Goal: Task Accomplishment & Management: Complete application form

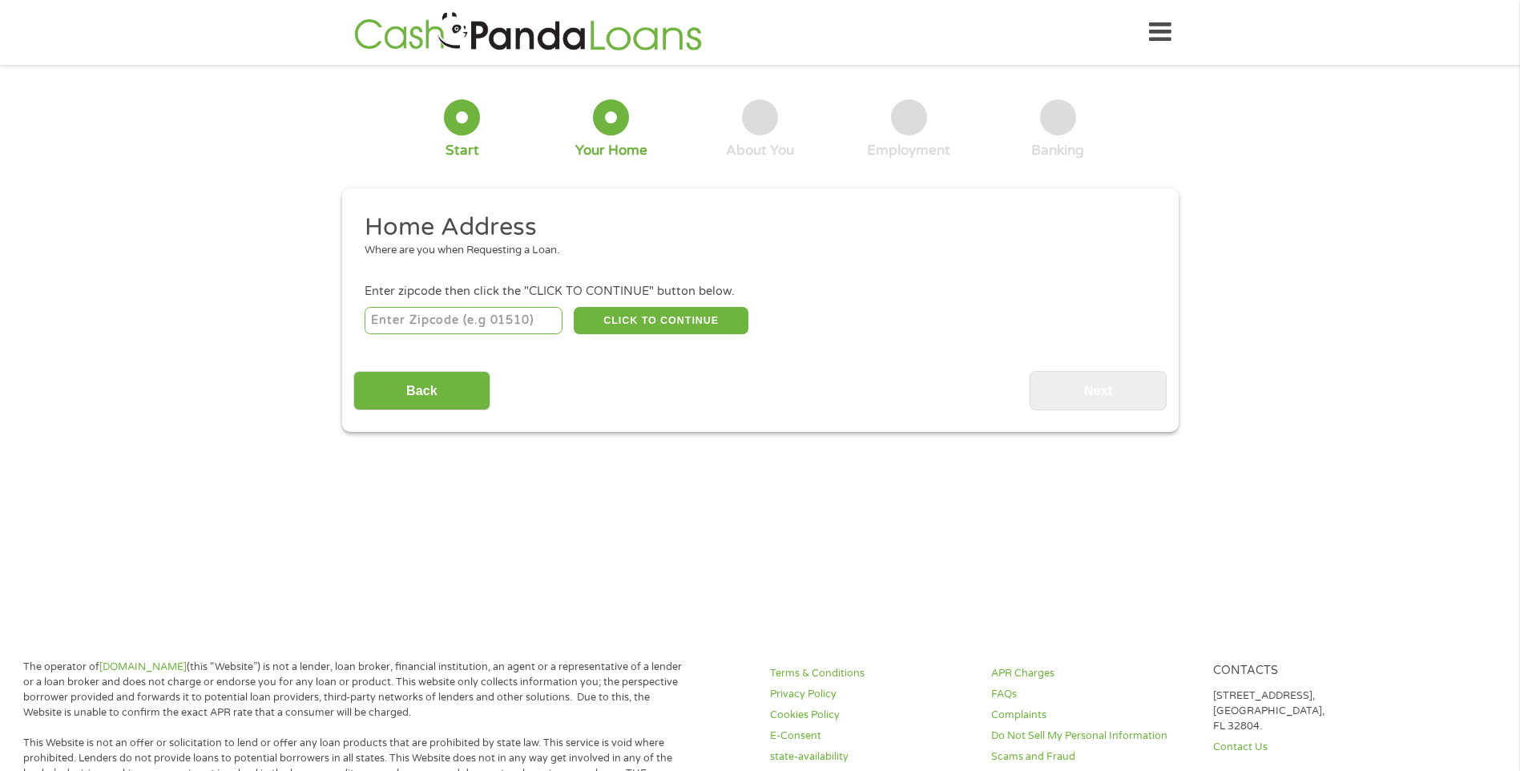
click at [420, 319] on input "number" at bounding box center [464, 320] width 198 height 27
type input "1"
type input "71107"
click at [624, 322] on button "CLICK TO CONTINUE" at bounding box center [661, 320] width 175 height 27
type input "71107"
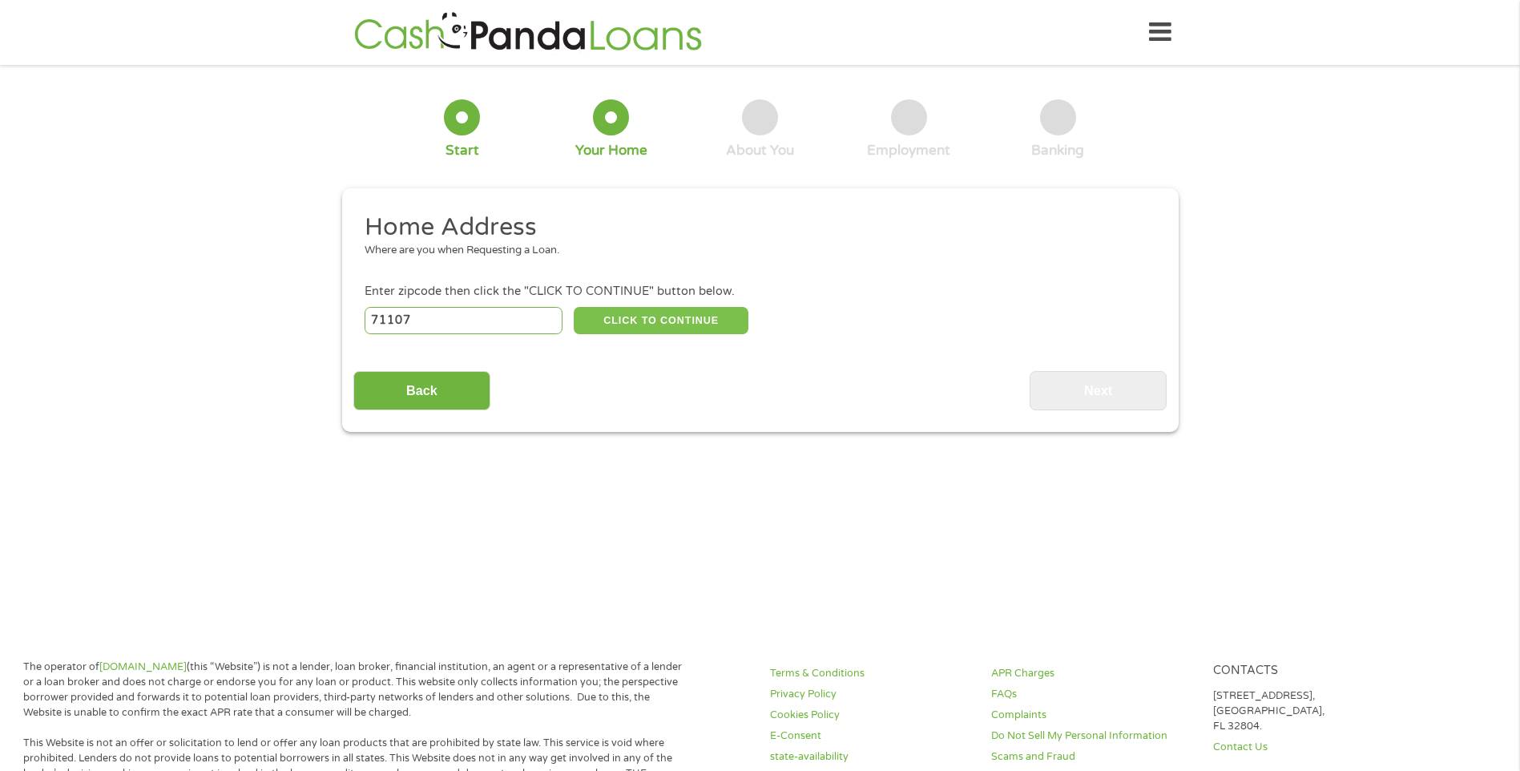
type input "[GEOGRAPHIC_DATA]"
select select "[US_STATE]"
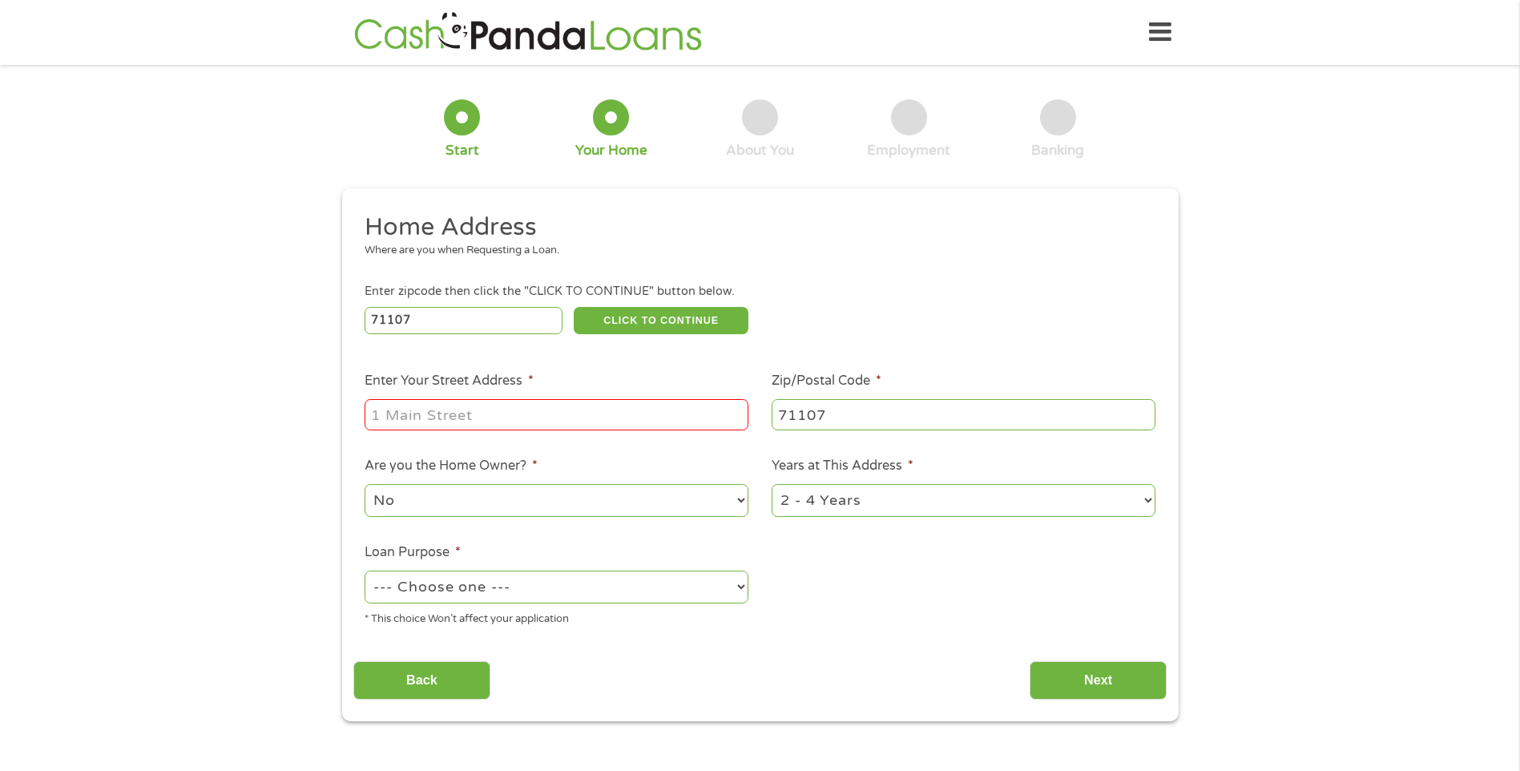
click at [462, 415] on input "Enter Your Street Address *" at bounding box center [557, 414] width 384 height 30
type input "1987 [PERSON_NAME] St"
click at [504, 585] on select "--- Choose one --- Pay Bills Debt Consolidation Home Improvement Major Purchase…" at bounding box center [557, 586] width 384 height 33
select select "medicalexpenses"
click at [365, 572] on select "--- Choose one --- Pay Bills Debt Consolidation Home Improvement Major Purchase…" at bounding box center [557, 586] width 384 height 33
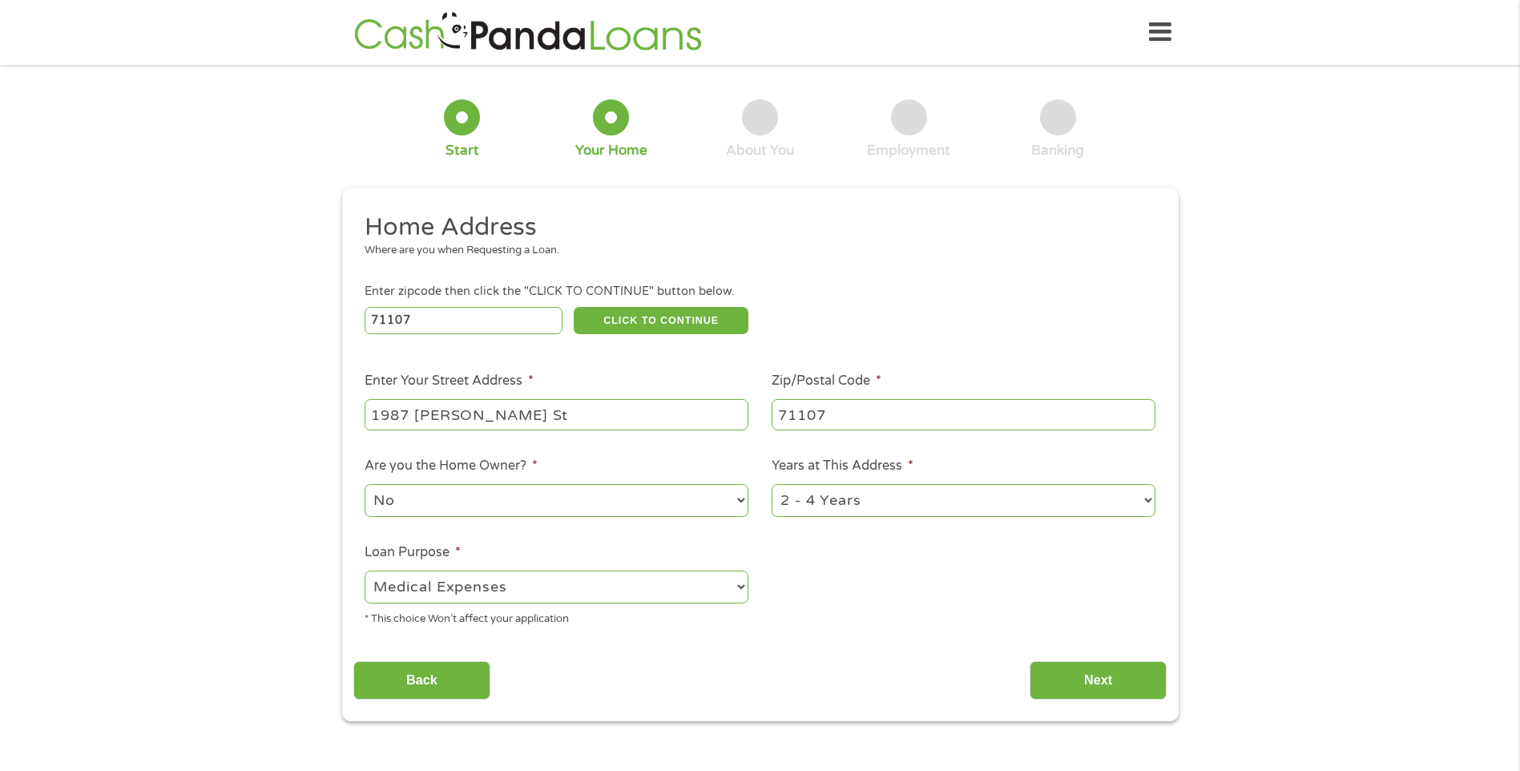
drag, startPoint x: 1064, startPoint y: 677, endPoint x: 973, endPoint y: 653, distance: 94.4
click at [1063, 677] on input "Next" at bounding box center [1097, 680] width 137 height 39
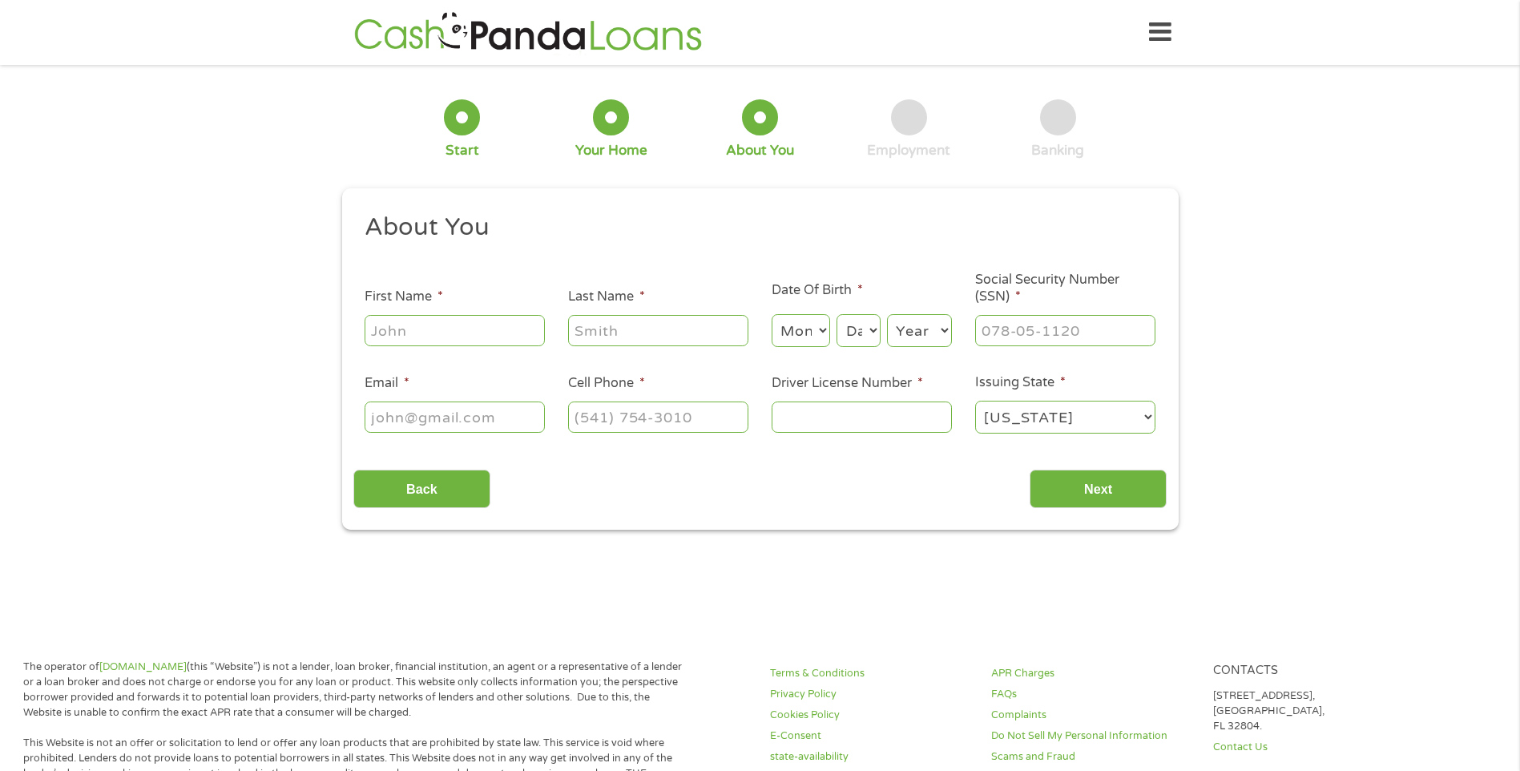
scroll to position [6, 6]
click at [434, 337] on input "First Name *" at bounding box center [455, 330] width 180 height 30
type input "ShayVon"
type input "[PERSON_NAME]"
type input "[EMAIL_ADDRESS][DOMAIN_NAME]"
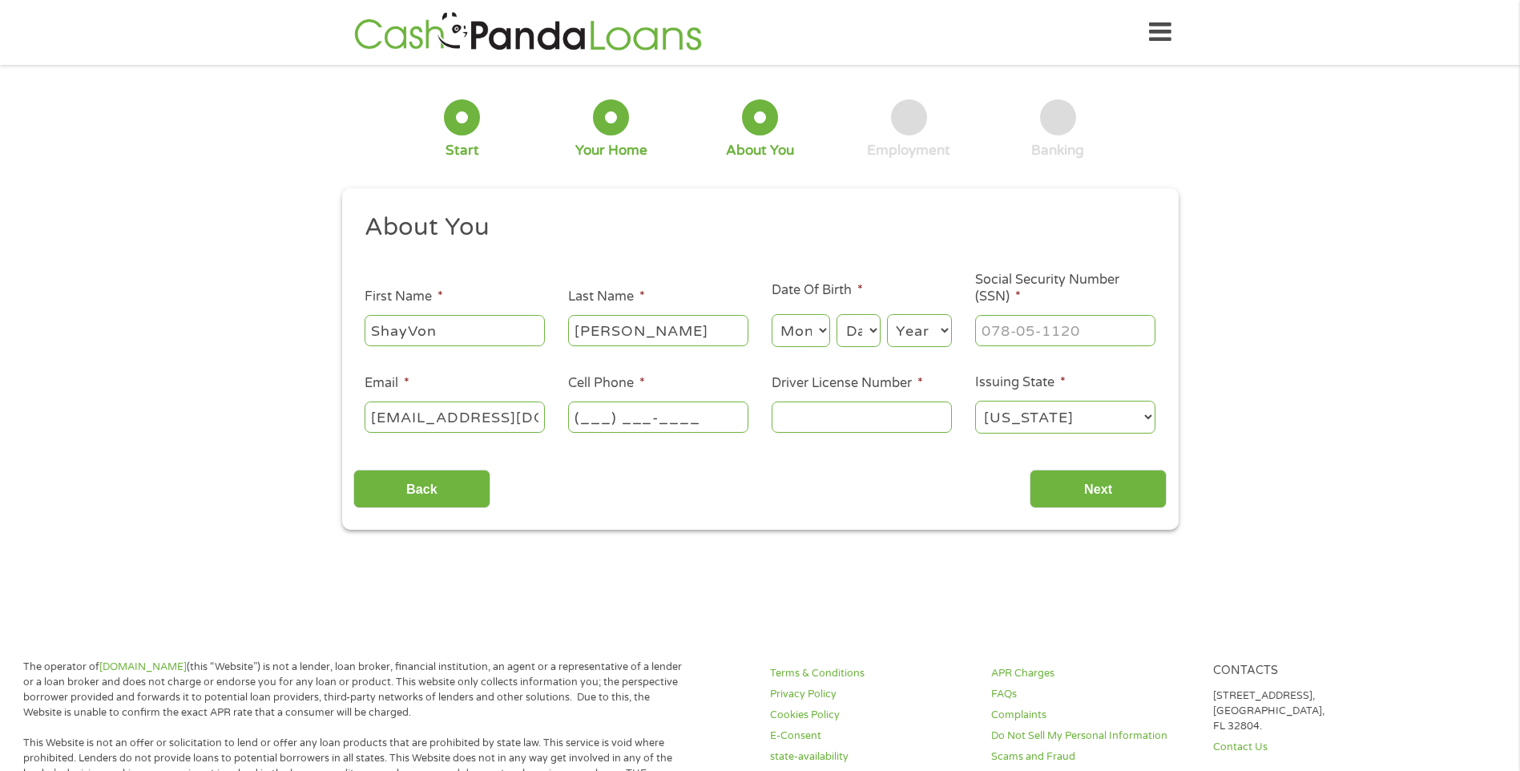
click at [628, 429] on input "(___) ___-____" at bounding box center [658, 416] width 180 height 30
type input "[PHONE_NUMBER]"
click at [818, 327] on select "Month 1 2 3 4 5 6 7 8 9 10 11 12" at bounding box center [800, 330] width 58 height 33
select select "5"
click at [771, 314] on select "Month 1 2 3 4 5 6 7 8 9 10 11 12" at bounding box center [800, 330] width 58 height 33
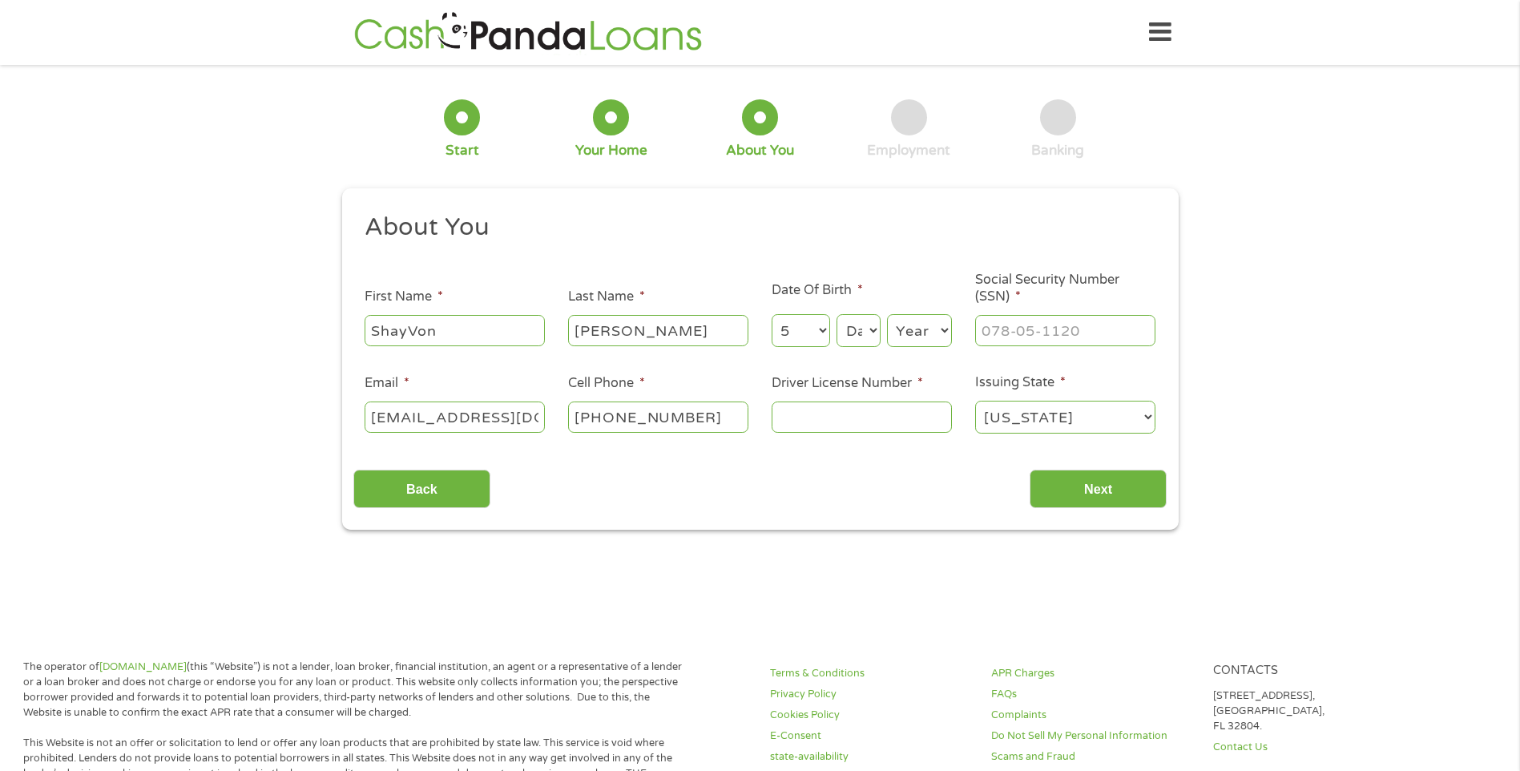
click at [852, 326] on select "Day 1 2 3 4 5 6 7 8 9 10 11 12 13 14 15 16 17 18 19 20 21 22 23 24 25 26 27 28 …" at bounding box center [857, 330] width 43 height 33
select select "1"
click at [836, 314] on select "Day 1 2 3 4 5 6 7 8 9 10 11 12 13 14 15 16 17 18 19 20 21 22 23 24 25 26 27 28 …" at bounding box center [857, 330] width 43 height 33
click at [918, 315] on select "Year [DATE] 2006 2005 2004 2003 2002 2001 2000 1999 1998 1997 1996 1995 1994 19…" at bounding box center [919, 330] width 65 height 33
select select "1995"
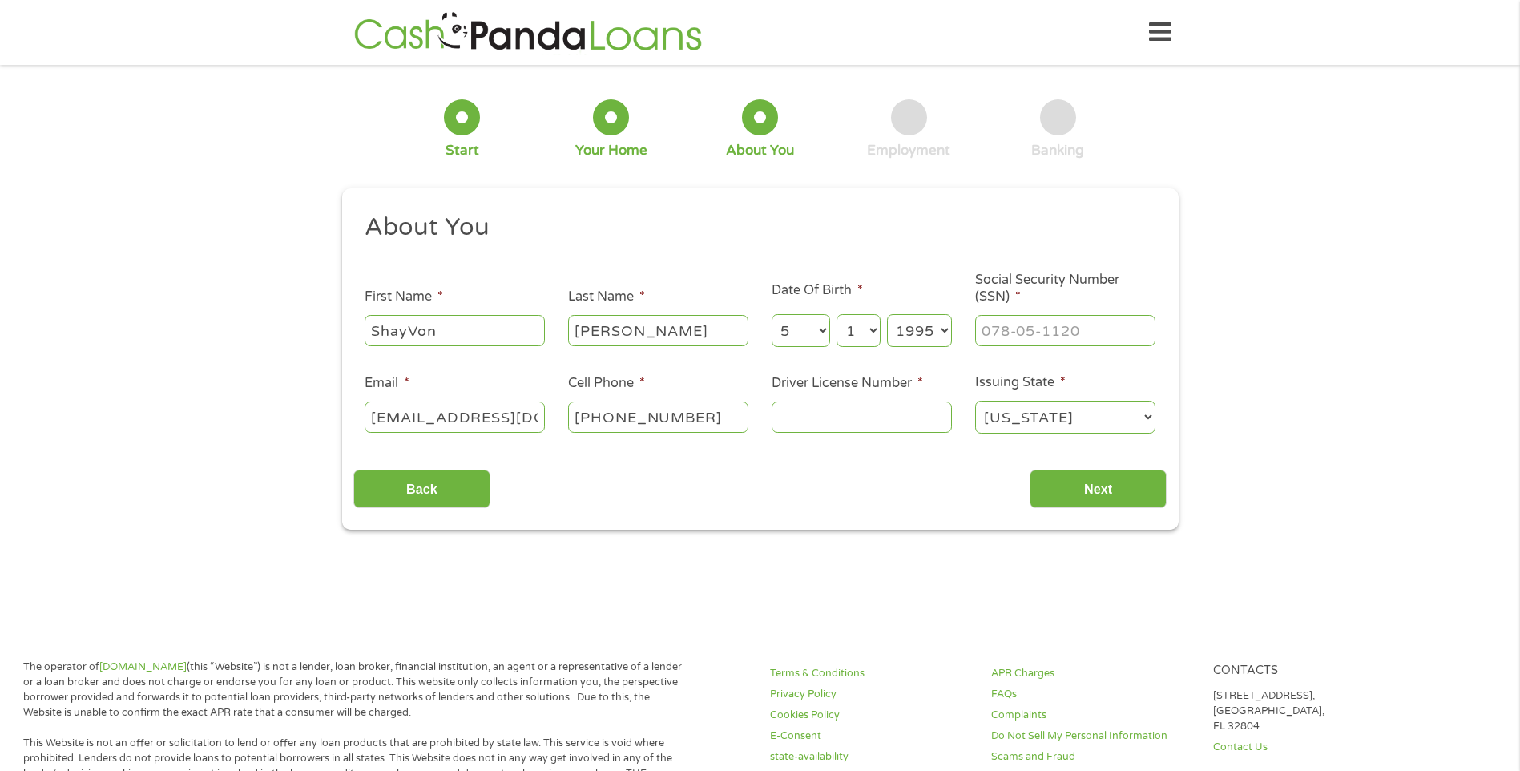
click at [887, 314] on select "Year [DATE] 2006 2005 2004 2003 2002 2001 2000 1999 1998 1997 1996 1995 1994 19…" at bounding box center [919, 330] width 65 height 33
click at [1044, 338] on input "___-__-____" at bounding box center [1065, 330] width 180 height 30
type input "615-82-8414"
click at [834, 426] on input "Driver License Number *" at bounding box center [861, 416] width 180 height 30
type input "011796101"
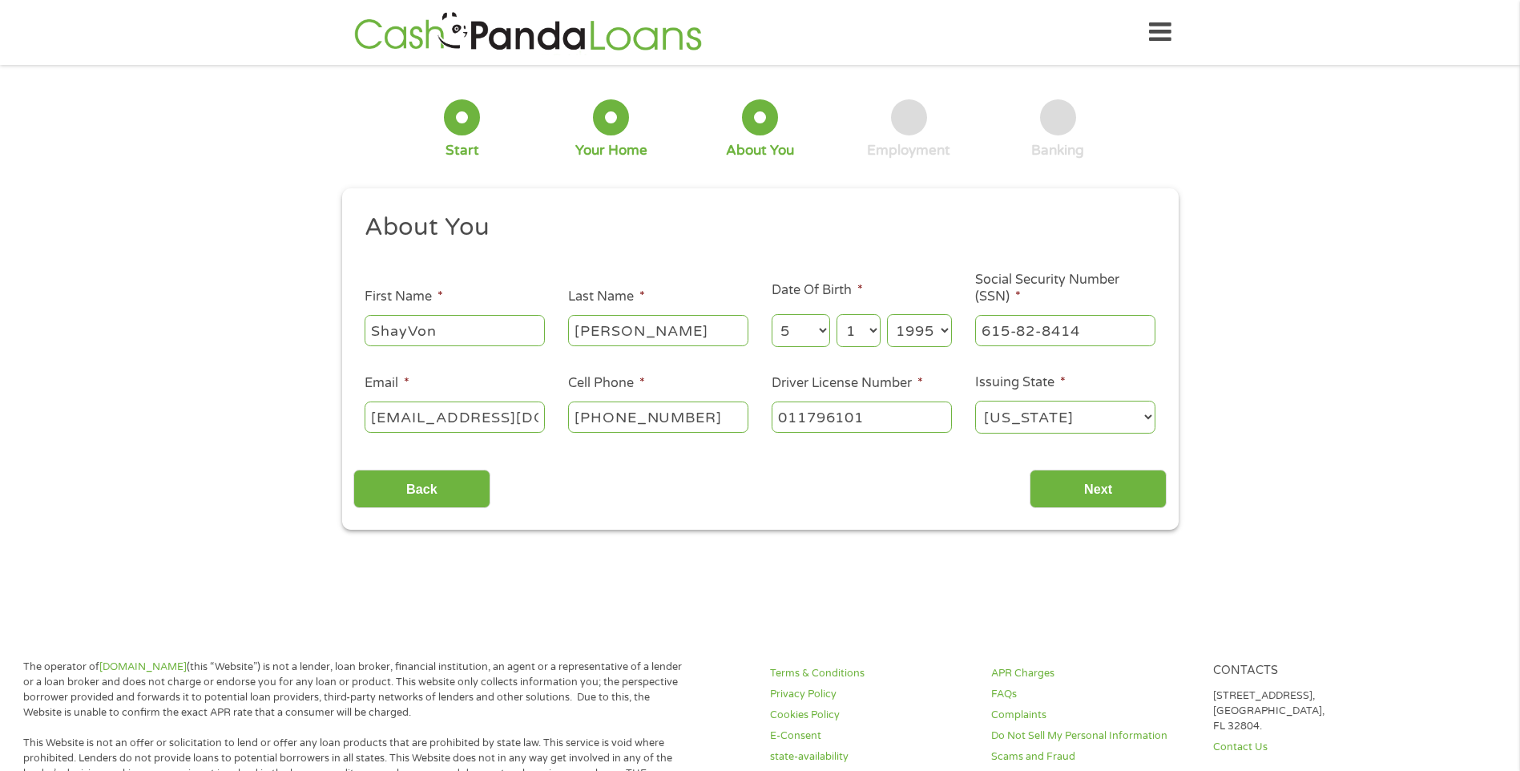
click at [893, 528] on div "This field is hidden when viewing the form gclid This field is hidden when view…" at bounding box center [760, 359] width 836 height 342
click at [1086, 507] on div "This field is hidden when viewing the form gclid This field is hidden when view…" at bounding box center [760, 359] width 836 height 342
click at [1053, 502] on input "Next" at bounding box center [1097, 488] width 137 height 39
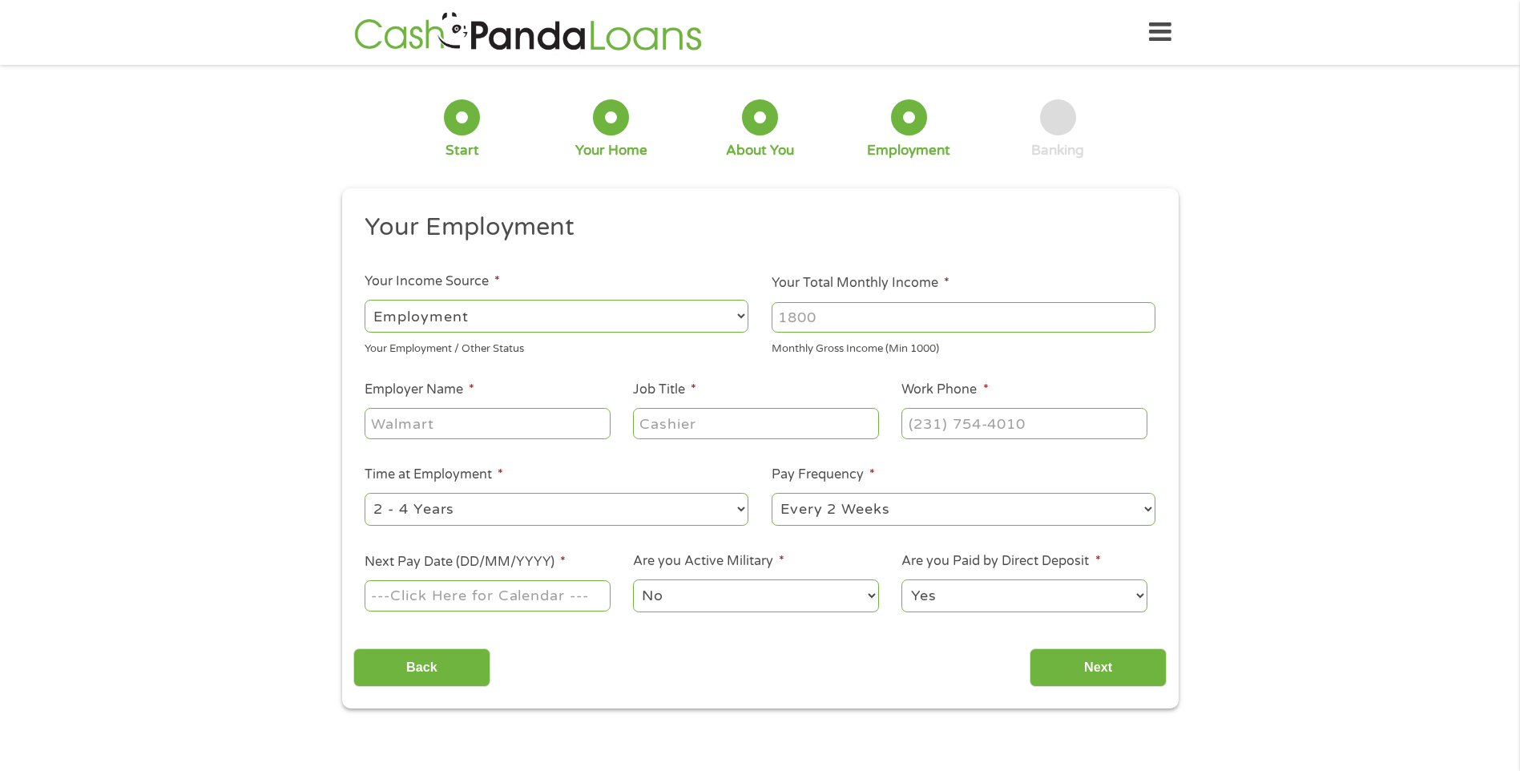
click at [565, 314] on select "--- Choose one --- Employment [DEMOGRAPHIC_DATA] Benefits" at bounding box center [557, 316] width 384 height 33
click at [815, 316] on input "Your Total Monthly Income *" at bounding box center [963, 317] width 384 height 30
type input "5600"
click at [456, 436] on input "Employer Name *" at bounding box center [487, 423] width 245 height 30
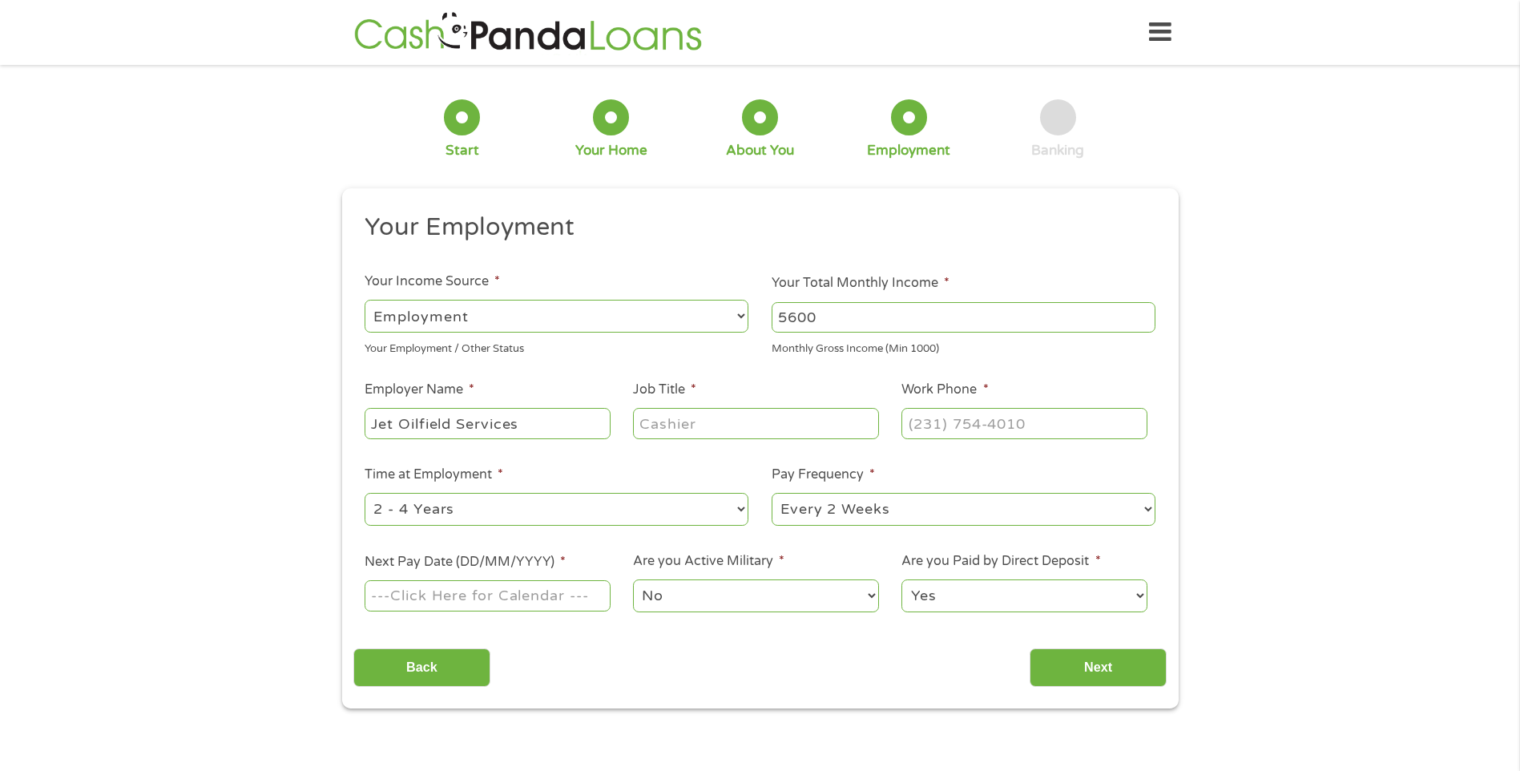
type input "Jet Oilfield Services"
type input "T"
type input "Rigger"
type input "[PHONE_NUMBER]"
type input "[DATE]"
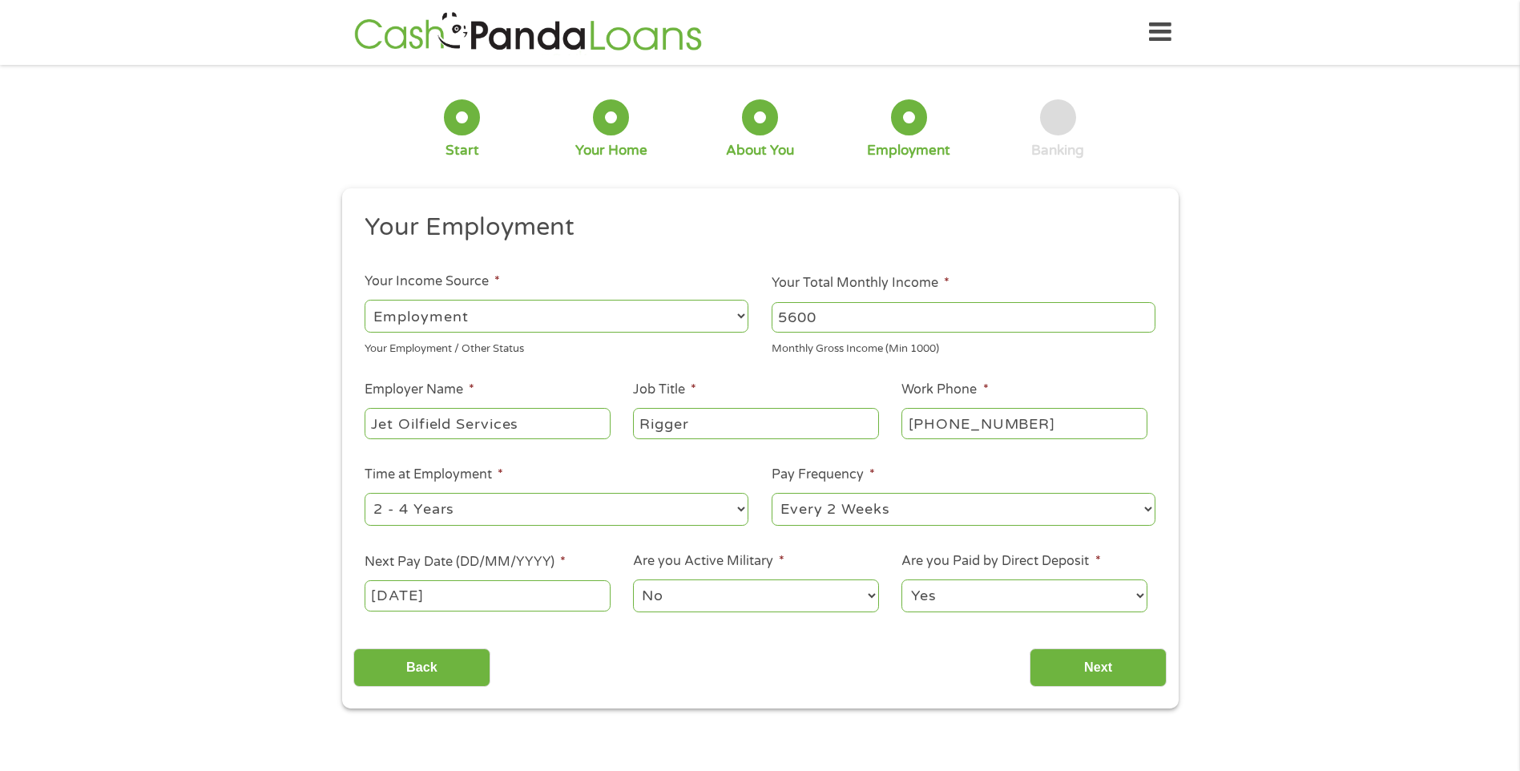
click at [981, 600] on select "Yes No" at bounding box center [1023, 595] width 245 height 33
select select "0"
click at [901, 579] on select "Yes No" at bounding box center [1023, 595] width 245 height 33
click at [953, 644] on div "Back Next" at bounding box center [759, 661] width 813 height 50
click at [1057, 661] on input "Next" at bounding box center [1097, 667] width 137 height 39
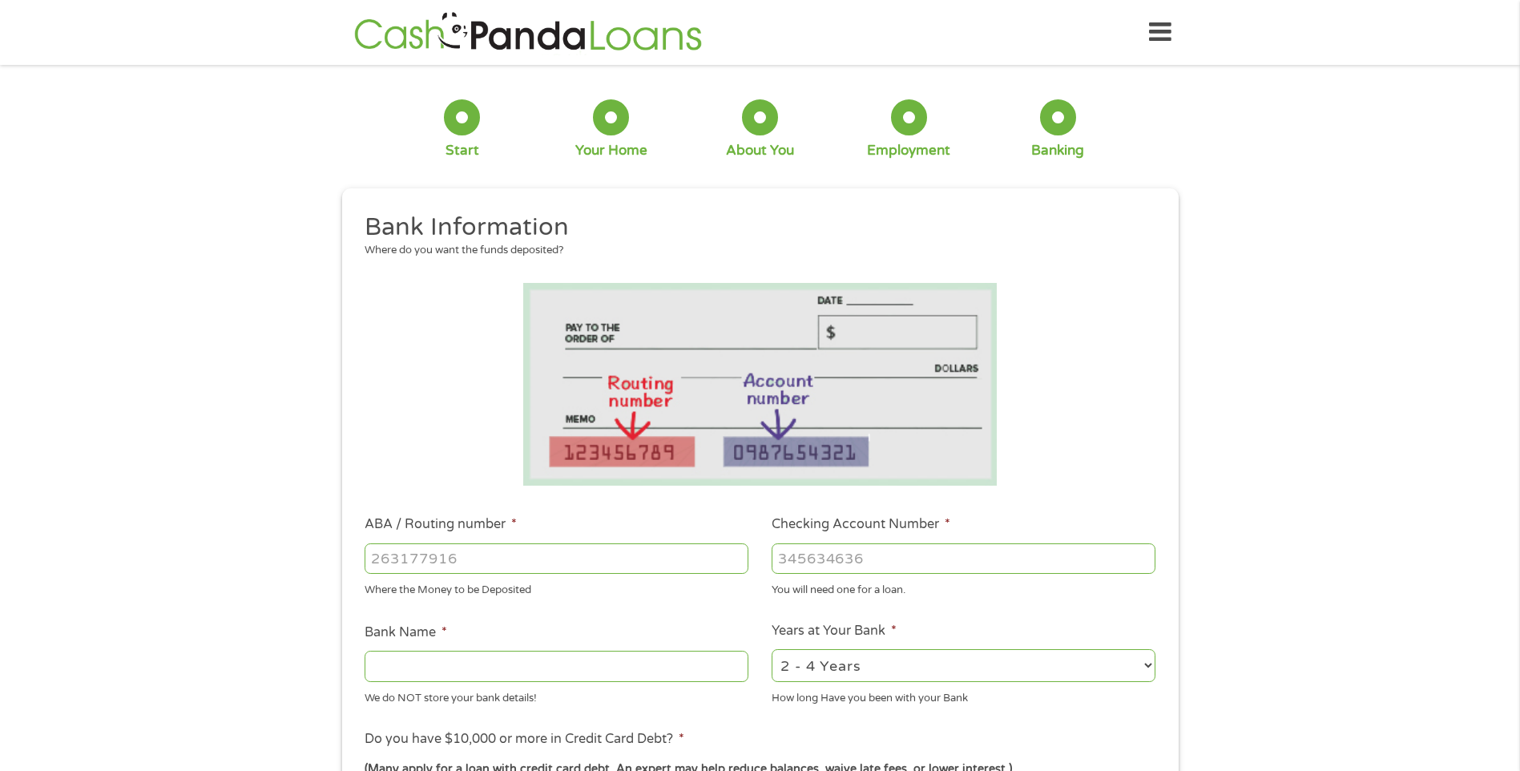
click at [395, 562] on input "ABA / Routing number *" at bounding box center [557, 558] width 384 height 30
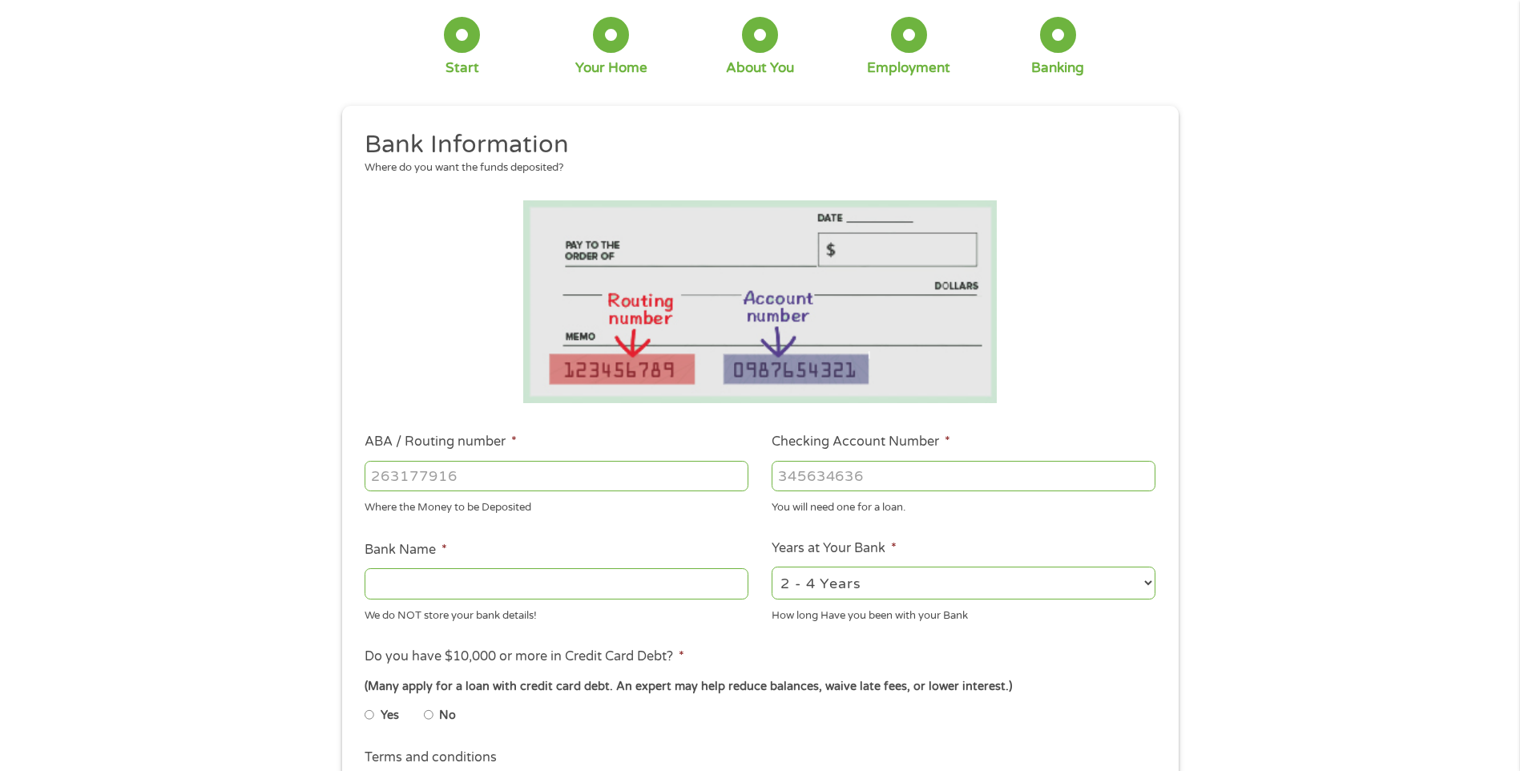
scroll to position [160, 0]
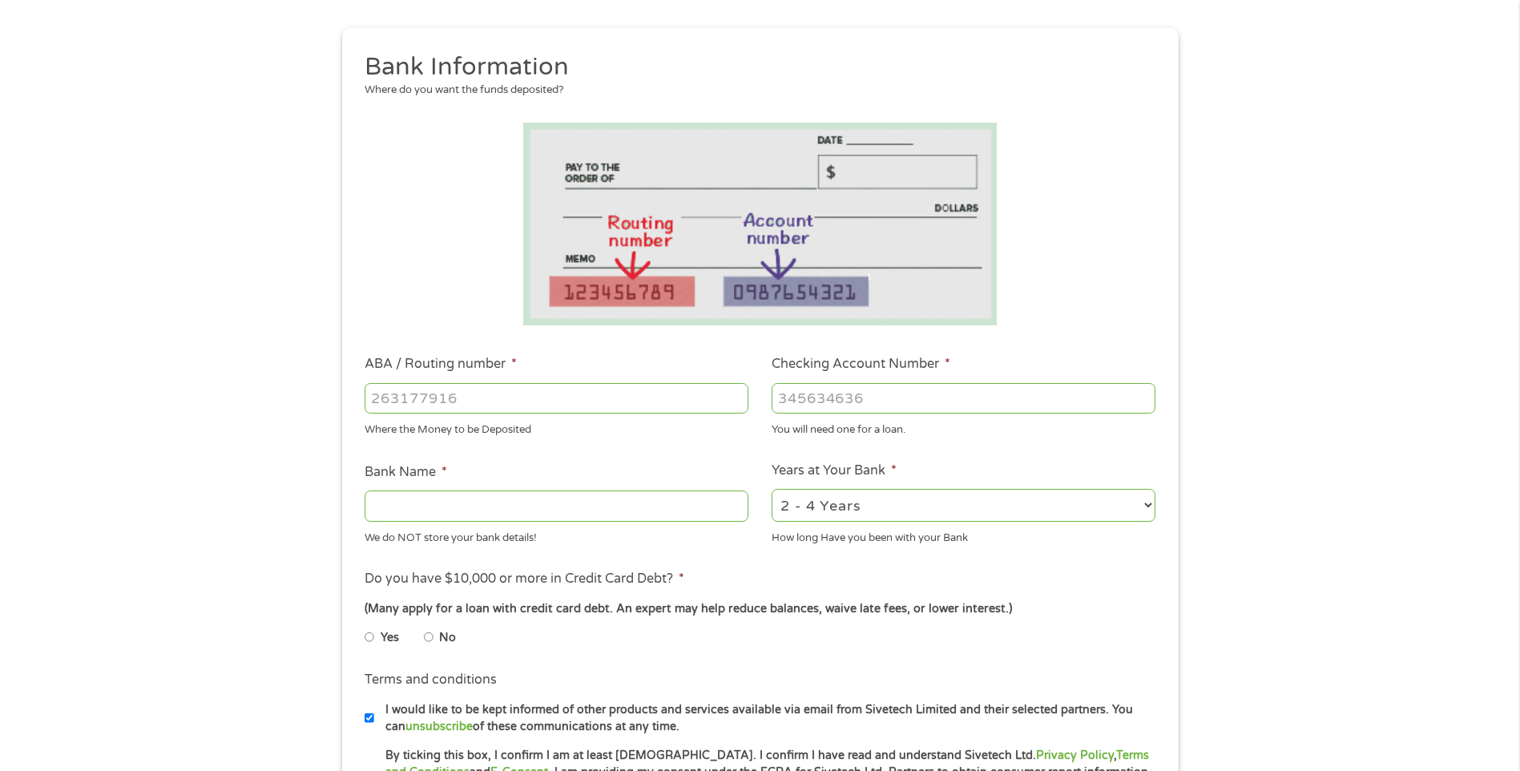
click at [423, 635] on li "Yes" at bounding box center [394, 637] width 59 height 31
click at [431, 638] on input "No" at bounding box center [429, 637] width 10 height 26
radio input "true"
click at [397, 393] on input "ABA / Routing number *" at bounding box center [557, 398] width 384 height 30
type input "311175514"
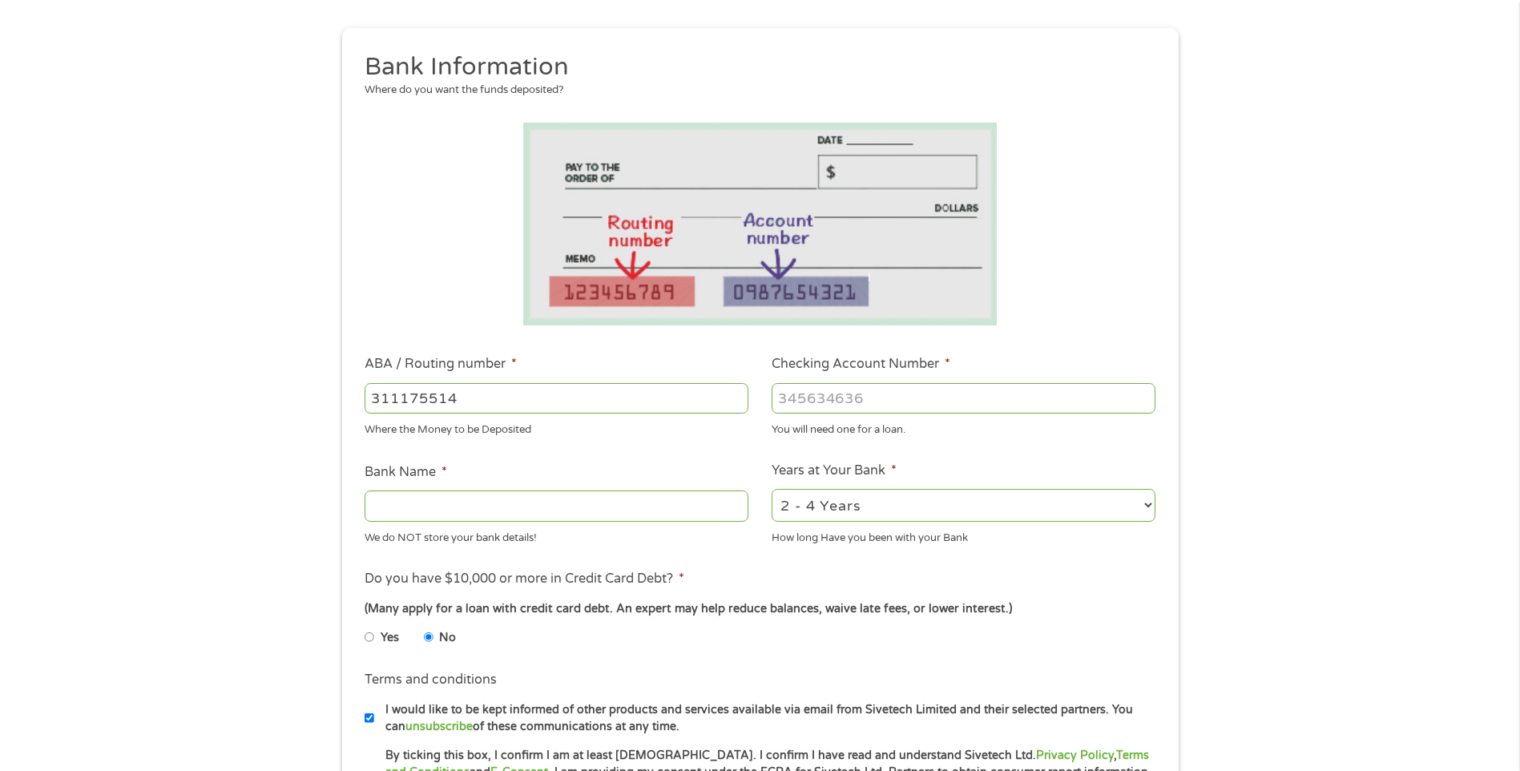
type input "ANECA FCU"
type input "311175514"
click at [878, 397] on input "Checking Account Number *" at bounding box center [963, 398] width 384 height 30
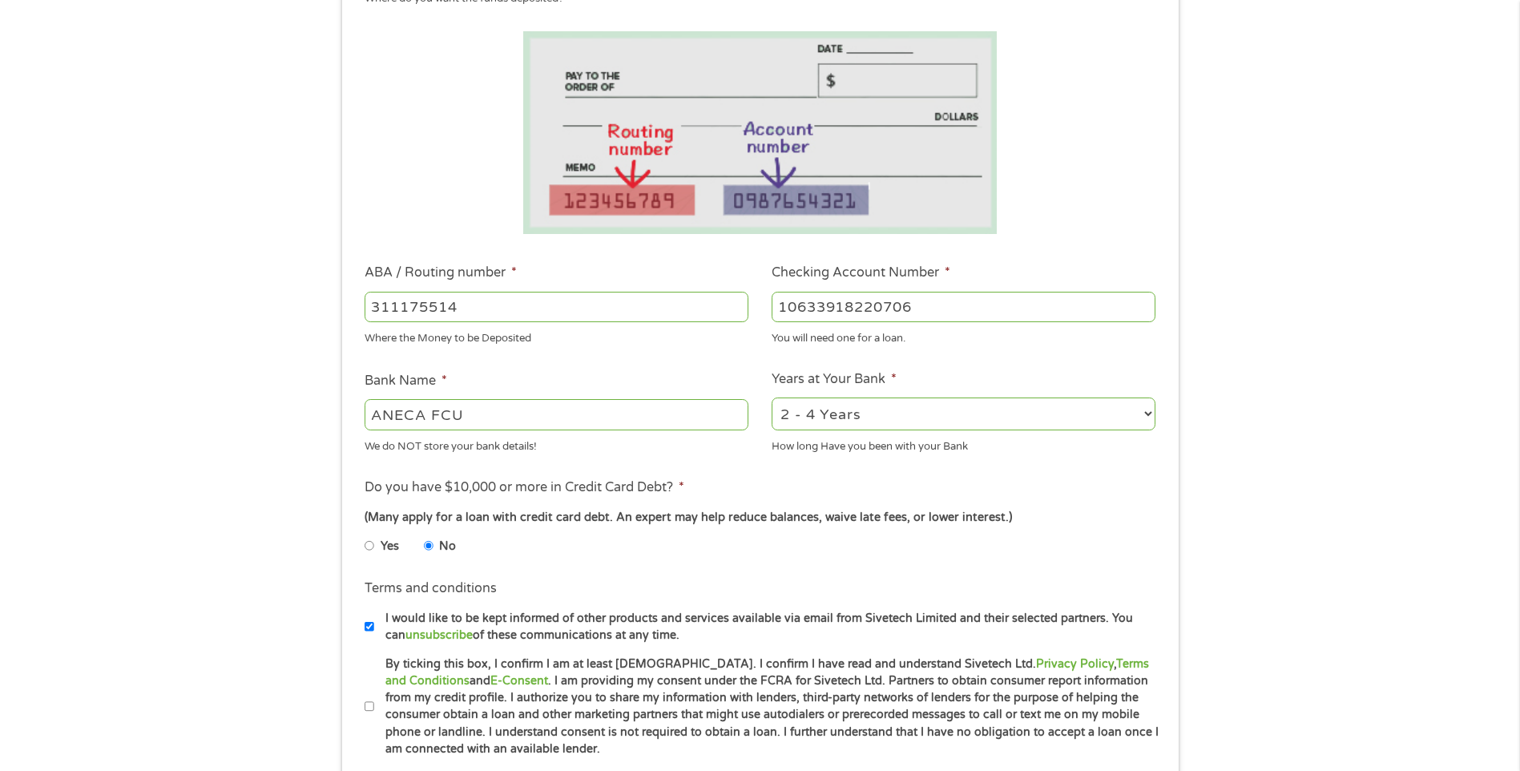
scroll to position [320, 0]
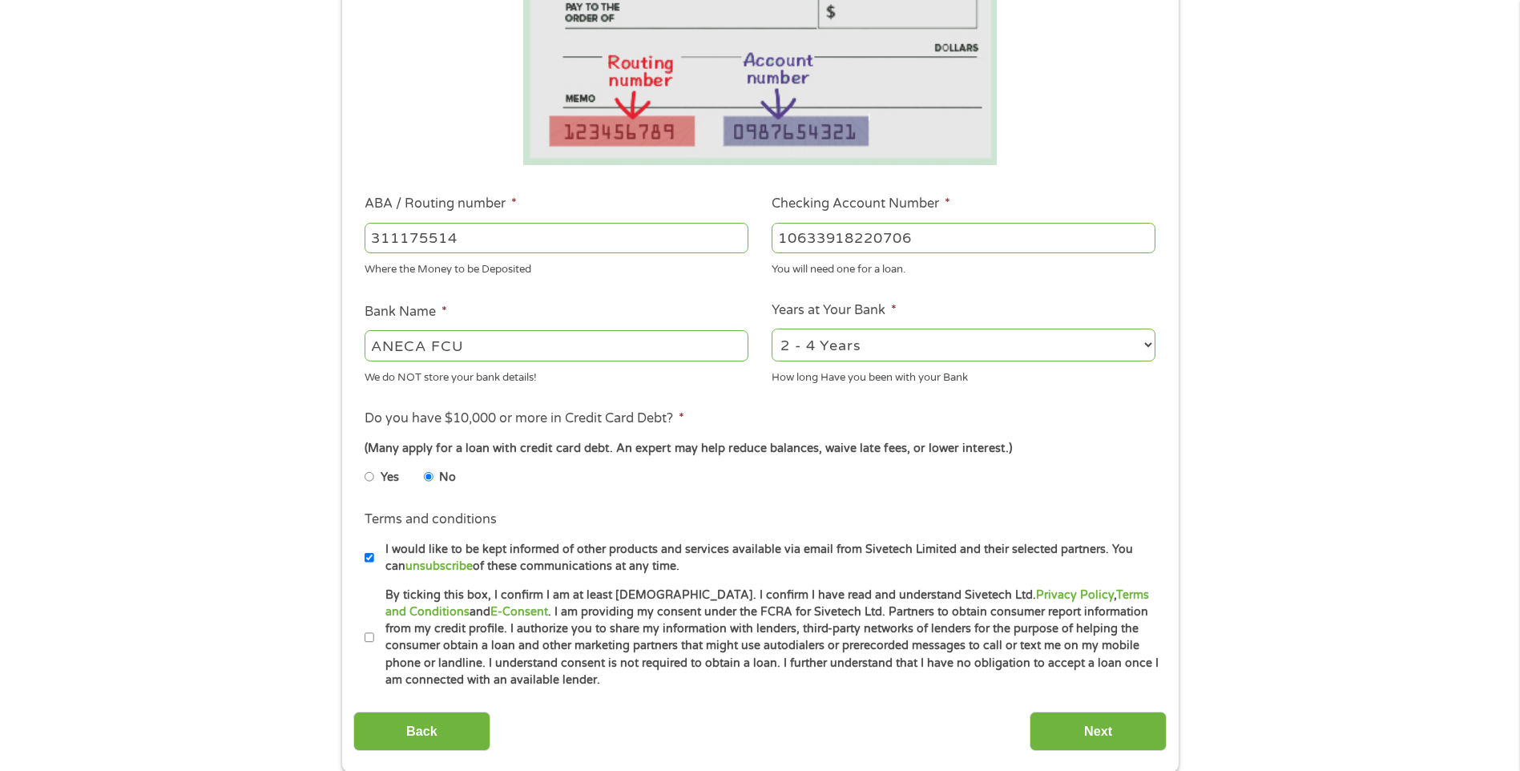
type input "10633918220706"
click at [819, 350] on select "2 - 4 Years 6 - 12 Months 1 - 2 Years Over 4 Years" at bounding box center [963, 344] width 384 height 33
select select "24months"
click at [771, 328] on select "2 - 4 Years 6 - 12 Months 1 - 2 Years Over 4 Years" at bounding box center [963, 344] width 384 height 33
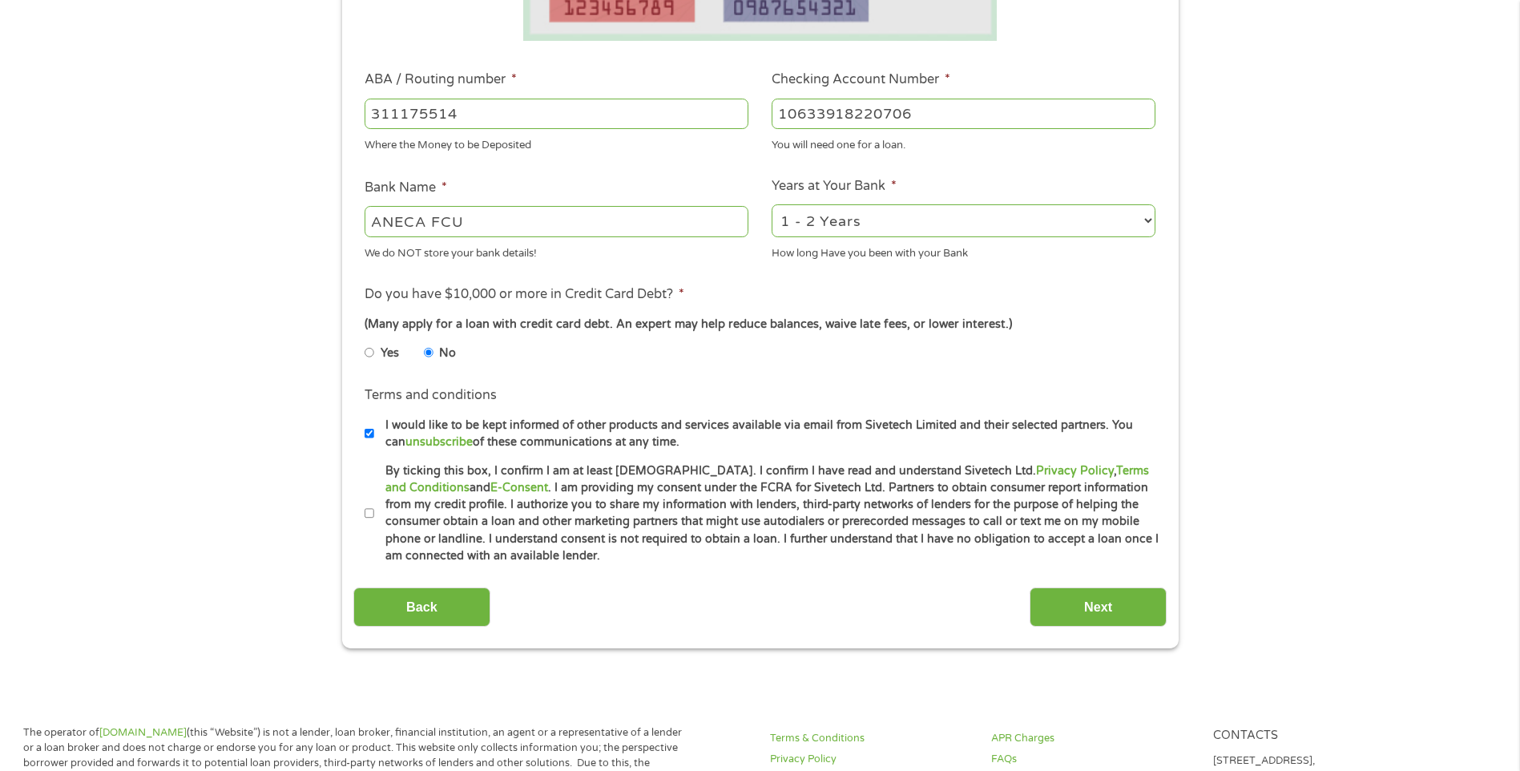
scroll to position [481, 0]
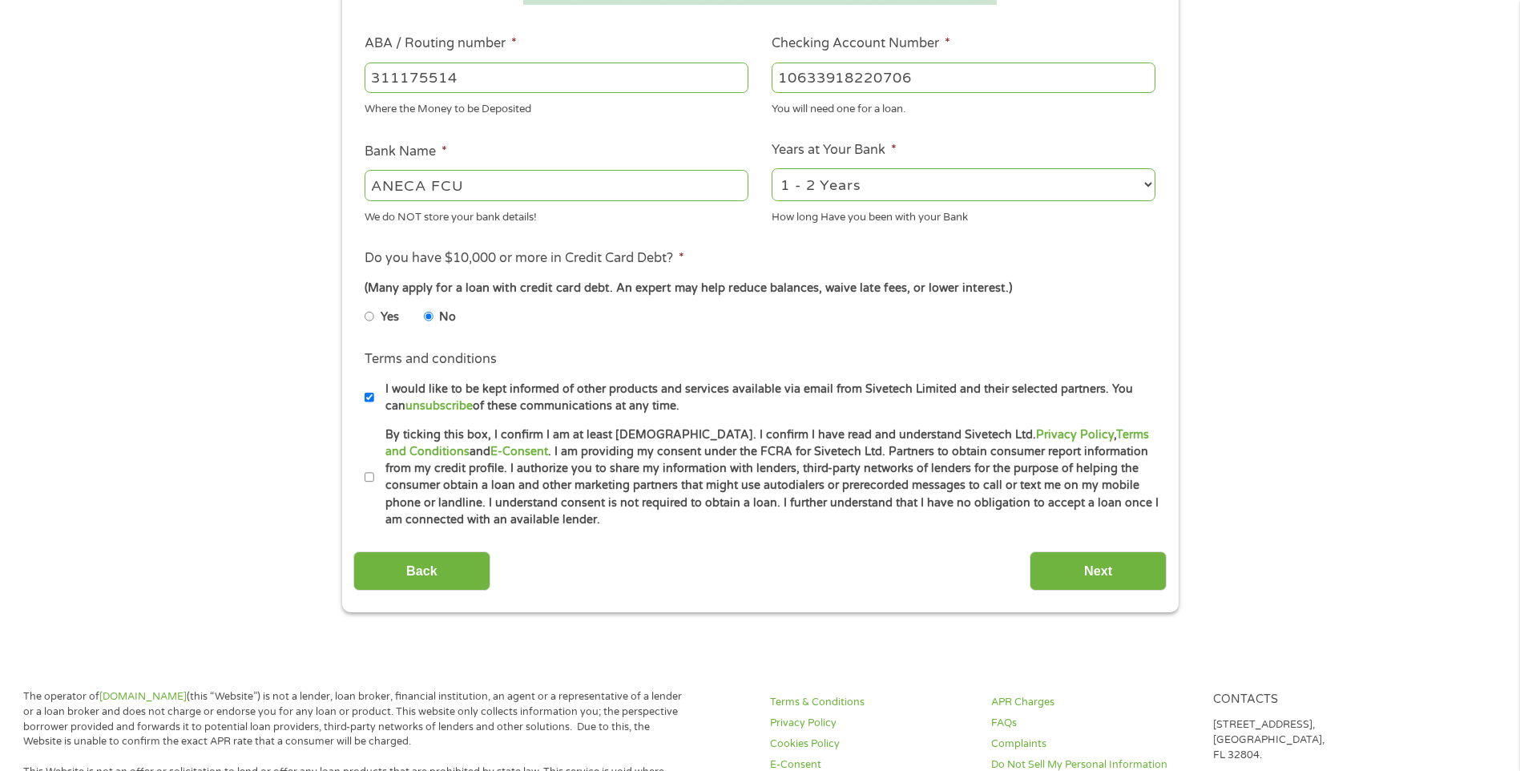
click at [374, 401] on label "I would like to be kept informed of other products and services available via e…" at bounding box center [767, 398] width 786 height 34
click at [373, 401] on input "I would like to be kept informed of other products and services available via e…" at bounding box center [370, 398] width 10 height 26
checkbox input "false"
drag, startPoint x: 369, startPoint y: 477, endPoint x: 402, endPoint y: 515, distance: 50.5
click at [369, 479] on input "By ticking this box, I confirm I am at least [DEMOGRAPHIC_DATA]. I confirm I ha…" at bounding box center [370, 478] width 10 height 26
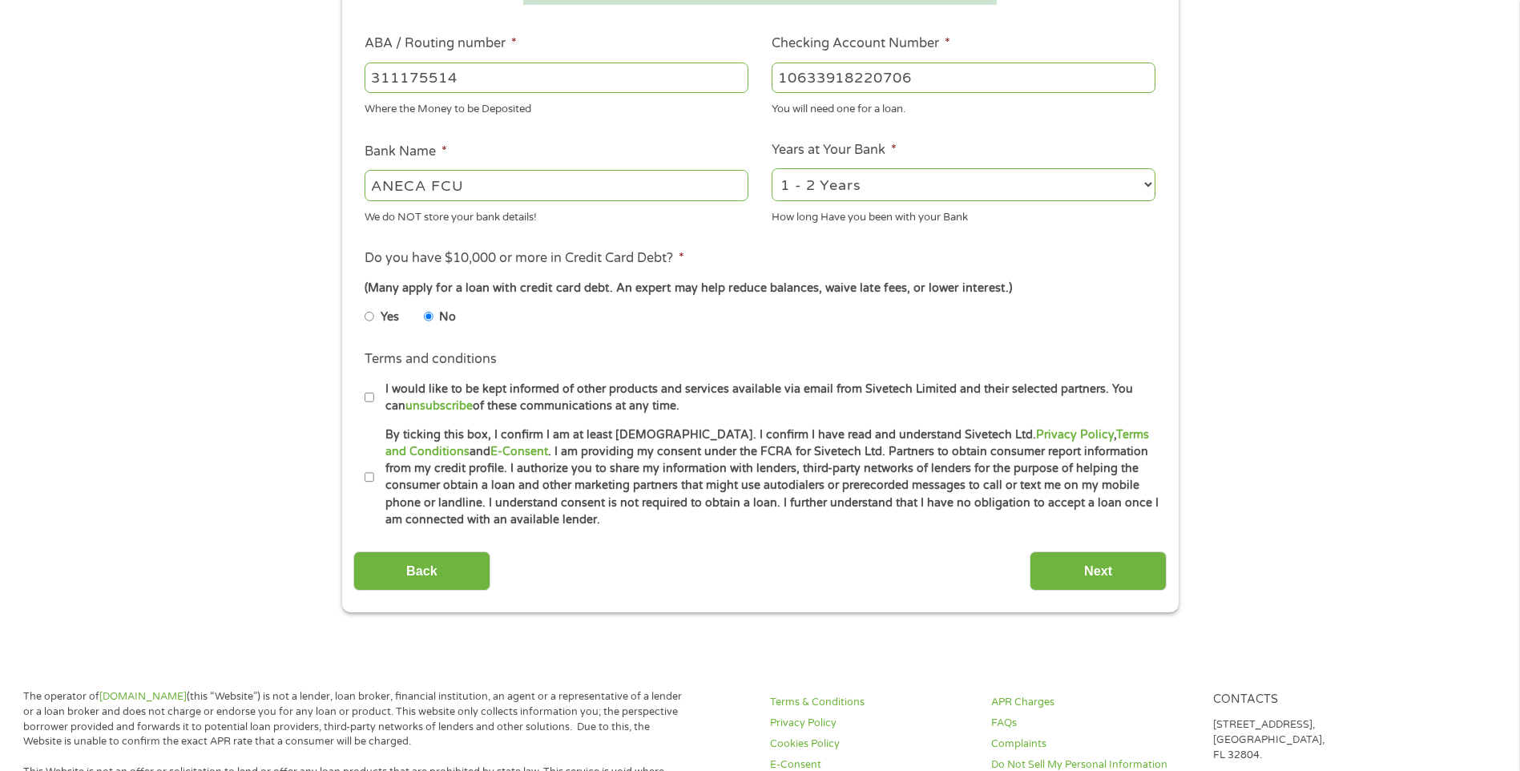
checkbox input "true"
click at [1090, 562] on input "Next" at bounding box center [1097, 570] width 137 height 39
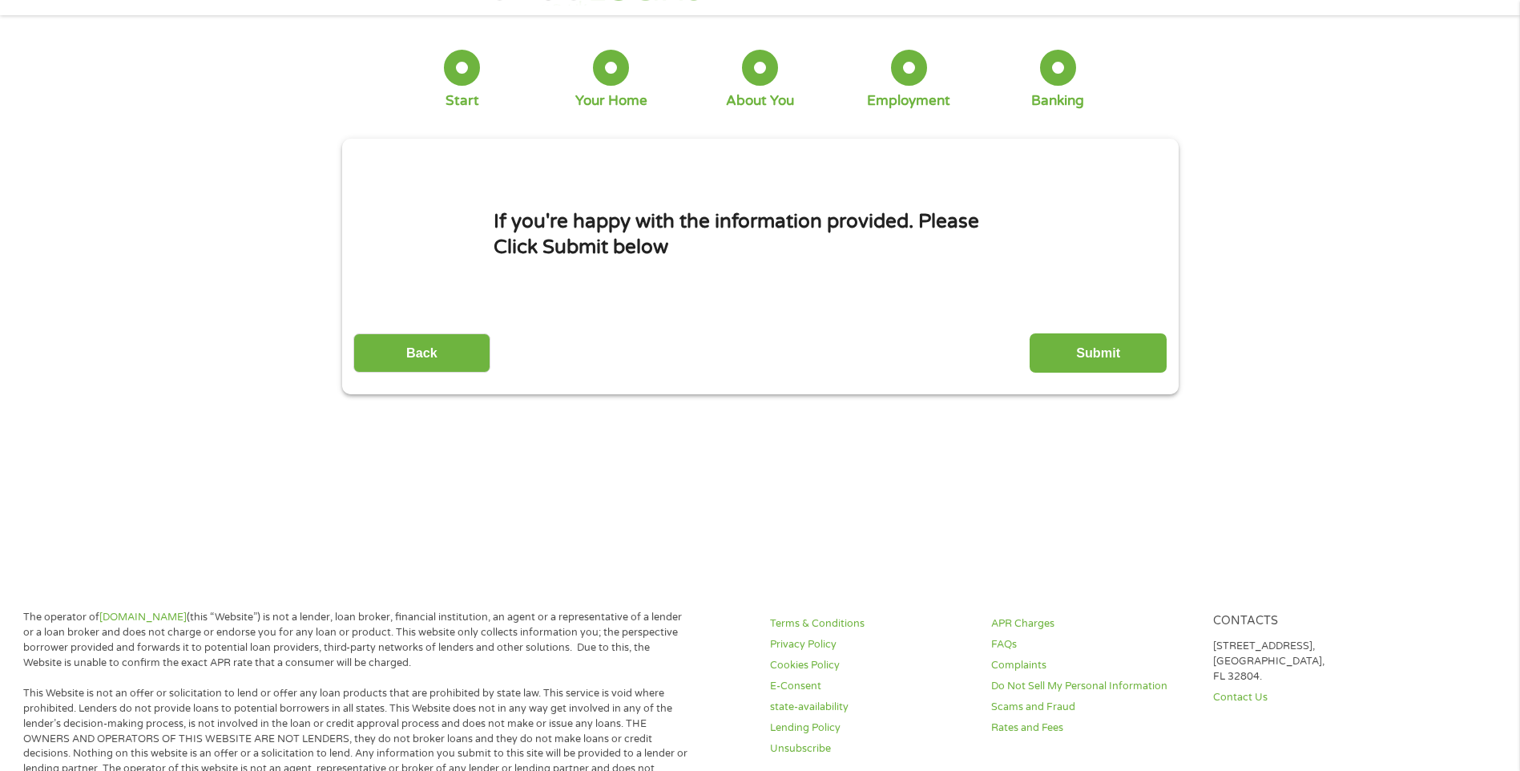
scroll to position [0, 0]
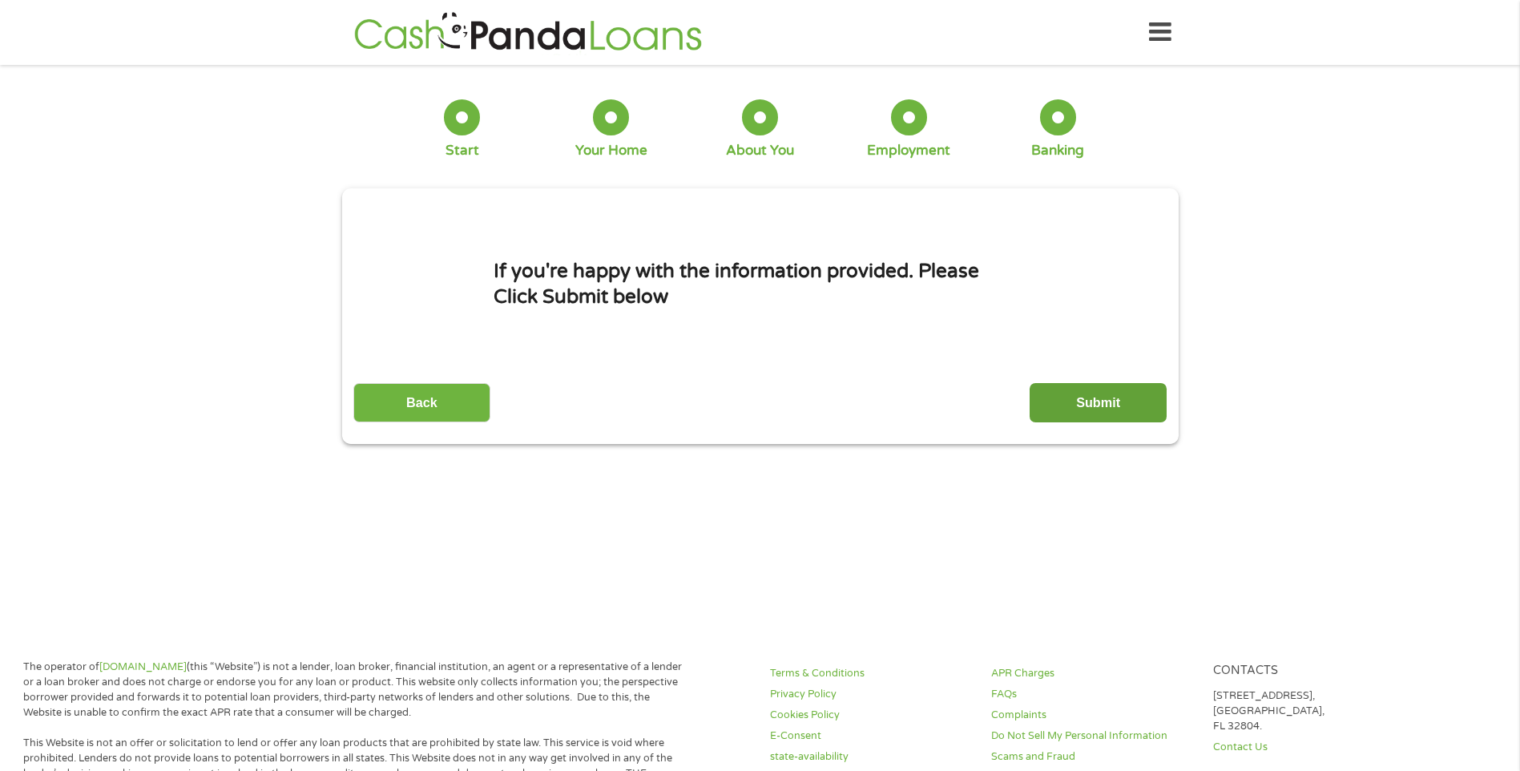
click at [1085, 393] on input "Submit" at bounding box center [1097, 402] width 137 height 39
